Goal: Check status: Check status

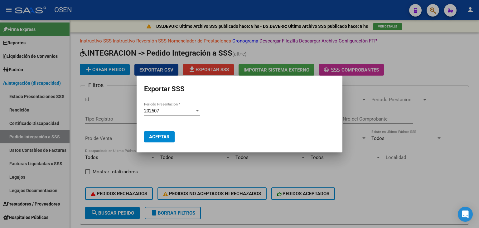
click at [21, 204] on div at bounding box center [239, 114] width 479 height 228
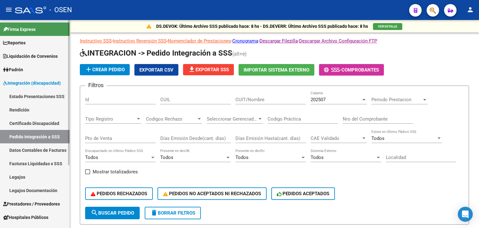
click at [38, 201] on span "Prestadores / Proveedores" at bounding box center [31, 203] width 57 height 7
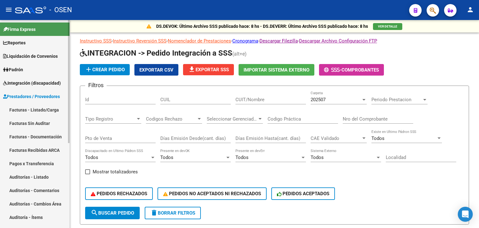
click at [39, 94] on span "Prestadores / Proveedores" at bounding box center [31, 96] width 57 height 7
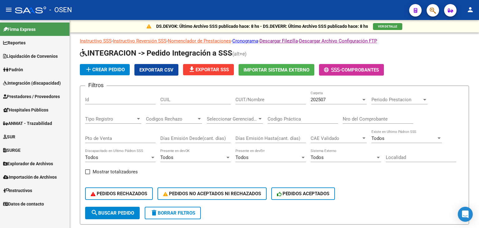
click at [27, 130] on link "SUR" at bounding box center [35, 136] width 70 height 13
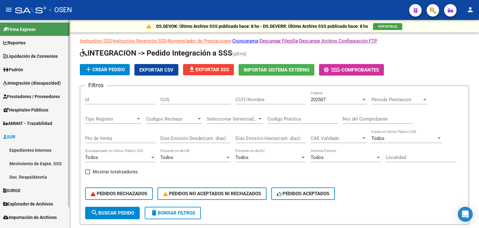
click at [43, 147] on link "Expedientes Internos" at bounding box center [35, 149] width 70 height 13
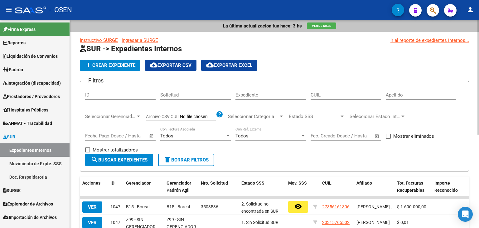
click at [104, 94] on input "ID" at bounding box center [120, 95] width 71 height 6
paste input "7276"
type input "7276"
click at [101, 163] on button "search Buscar Expedientes" at bounding box center [119, 160] width 68 height 12
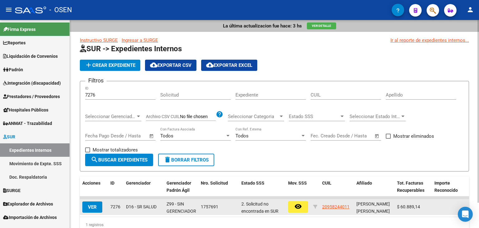
drag, startPoint x: 322, startPoint y: 208, endPoint x: 385, endPoint y: 212, distance: 63.5
click at [385, 212] on div "VER 7276 D16 - SR SALUD Z99 - SIN GERENCIADOR 1757691 2. Solicitud no encontrad…" at bounding box center [457, 207] width 755 height 16
copy div "20958244011 [PERSON_NAME] [PERSON_NAME]"
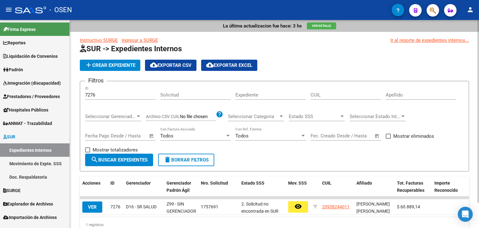
click at [386, 161] on form "Filtros 7276 ID Solicitud Expediente CUIL Apellido Seleccionar Gerenciador Sele…" at bounding box center [274, 126] width 389 height 91
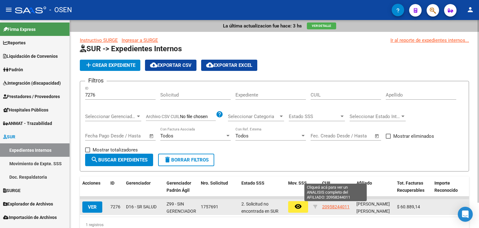
click at [333, 207] on span "20958244011" at bounding box center [335, 206] width 27 height 5
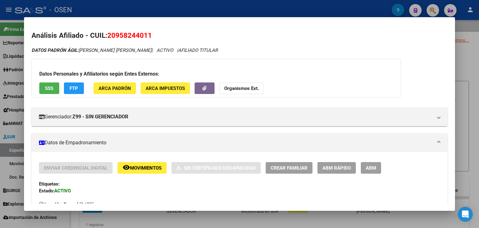
click at [102, 6] on div at bounding box center [239, 114] width 479 height 228
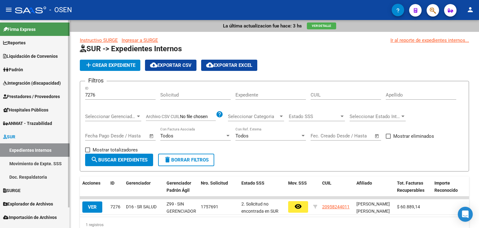
click at [42, 151] on link "Expedientes Internos" at bounding box center [35, 149] width 70 height 13
drag, startPoint x: 104, startPoint y: 94, endPoint x: 65, endPoint y: 94, distance: 39.0
click at [65, 94] on mat-sidenav-container "Firma Express Reportes SUR Expedientes Internos Movimiento de Expte. SSS Liquid…" at bounding box center [239, 124] width 479 height 208
paste input "5994"
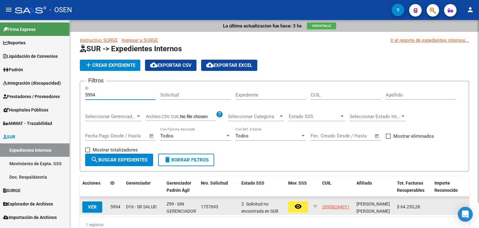
type input "5994"
click at [88, 205] on span "VER" at bounding box center [92, 207] width 9 height 6
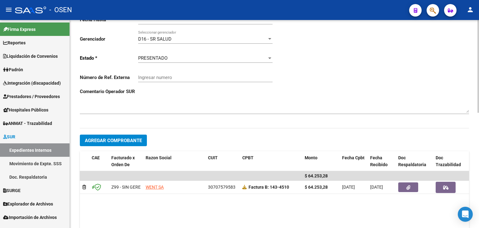
scroll to position [187, 0]
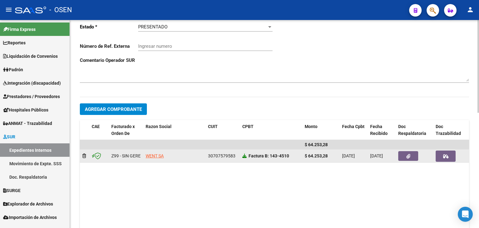
click at [243, 157] on icon at bounding box center [244, 156] width 4 height 4
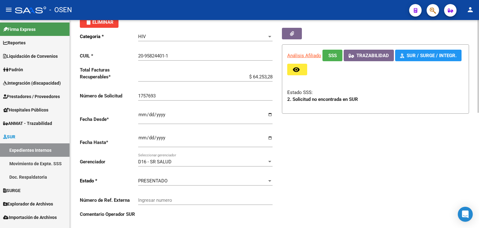
scroll to position [31, 0]
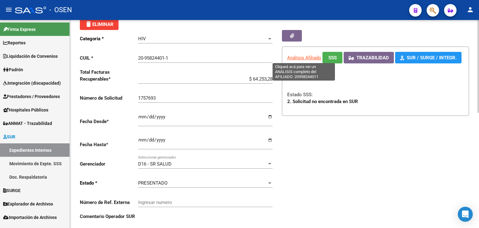
click at [310, 56] on span "Análisis Afiliado" at bounding box center [304, 58] width 34 height 6
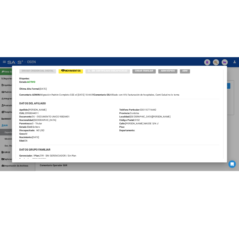
scroll to position [0, 0]
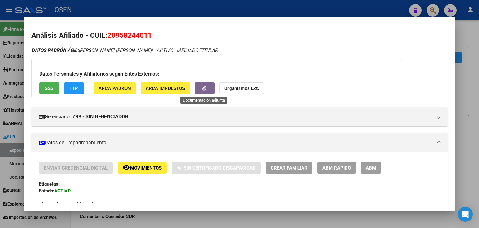
click at [208, 91] on button "button" at bounding box center [205, 88] width 20 height 12
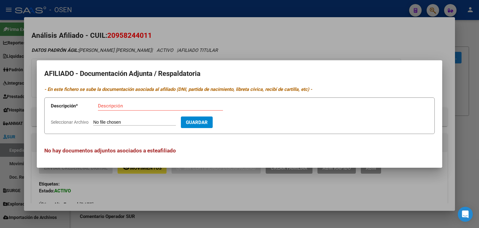
click at [225, 11] on div at bounding box center [239, 114] width 479 height 228
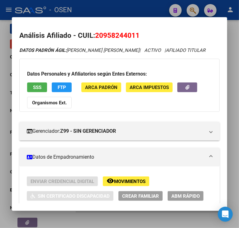
click at [115, 8] on div at bounding box center [119, 114] width 239 height 228
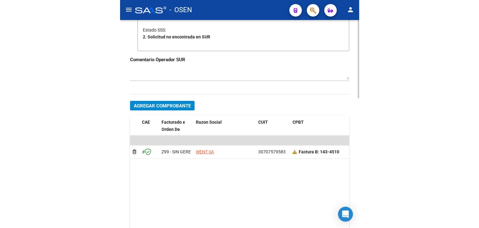
scroll to position [281, 0]
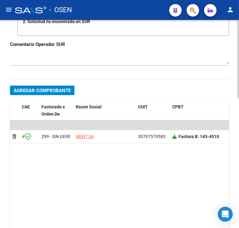
click at [175, 137] on icon at bounding box center [175, 136] width 4 height 4
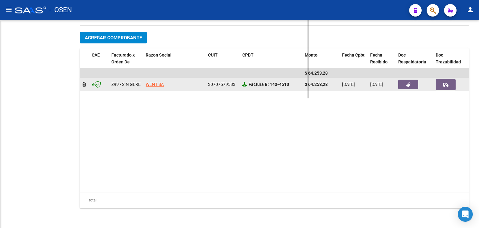
scroll to position [258, 0]
